Goal: Entertainment & Leisure: Consume media (video, audio)

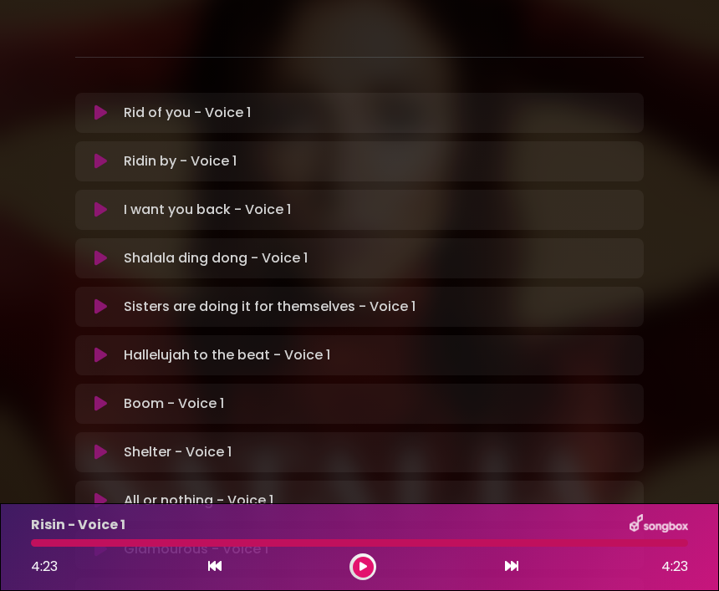
scroll to position [473, 0]
click at [130, 540] on p "Glamourous - Voice 1 Loading Track..." at bounding box center [196, 550] width 145 height 20
click at [88, 542] on button at bounding box center [101, 550] width 32 height 17
click at [135, 540] on p "Glamourous - Voice 1 Loading Track..." at bounding box center [196, 550] width 145 height 20
click at [105, 542] on icon at bounding box center [100, 550] width 13 height 17
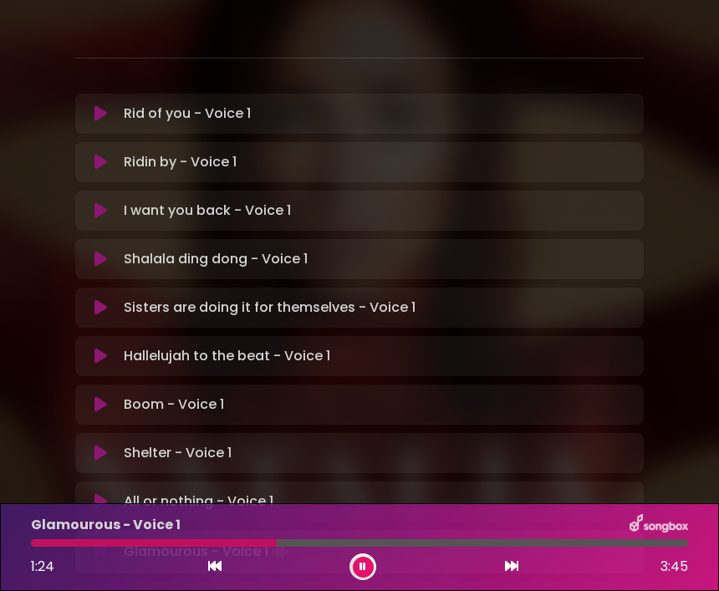
click at [198, 569] on div "1:24 3:45" at bounding box center [359, 566] width 677 height 27
click at [212, 581] on div "Glamourous - Voice 1 1:25 3:45" at bounding box center [359, 547] width 719 height 88
click at [195, 561] on div "1:25 3:45" at bounding box center [359, 566] width 677 height 27
click at [283, 542] on div at bounding box center [164, 543] width 267 height 8
click at [264, 544] on div at bounding box center [158, 543] width 255 height 8
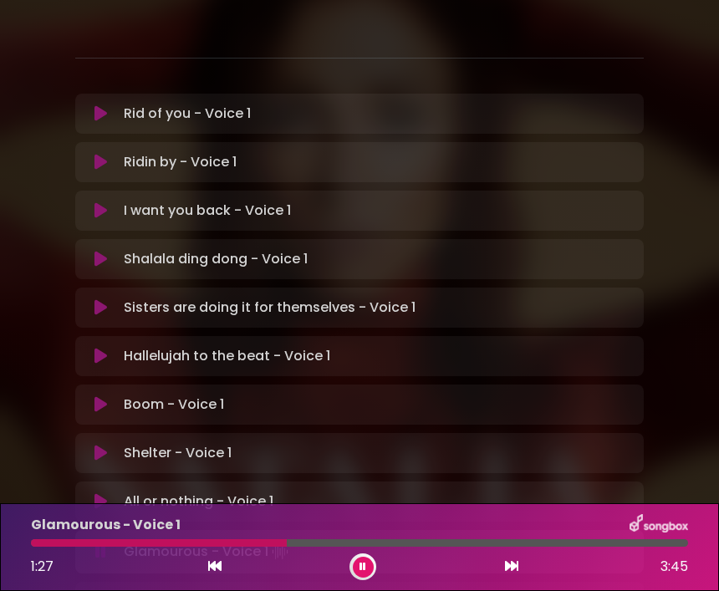
click at [249, 544] on div at bounding box center [159, 543] width 256 height 8
click at [244, 544] on div at bounding box center [150, 543] width 238 height 8
click at [226, 545] on div at bounding box center [139, 543] width 217 height 8
click at [204, 545] on div at bounding box center [128, 543] width 195 height 8
click at [226, 557] on div "1:07 3:45" at bounding box center [359, 566] width 677 height 27
